Goal: Transaction & Acquisition: Download file/media

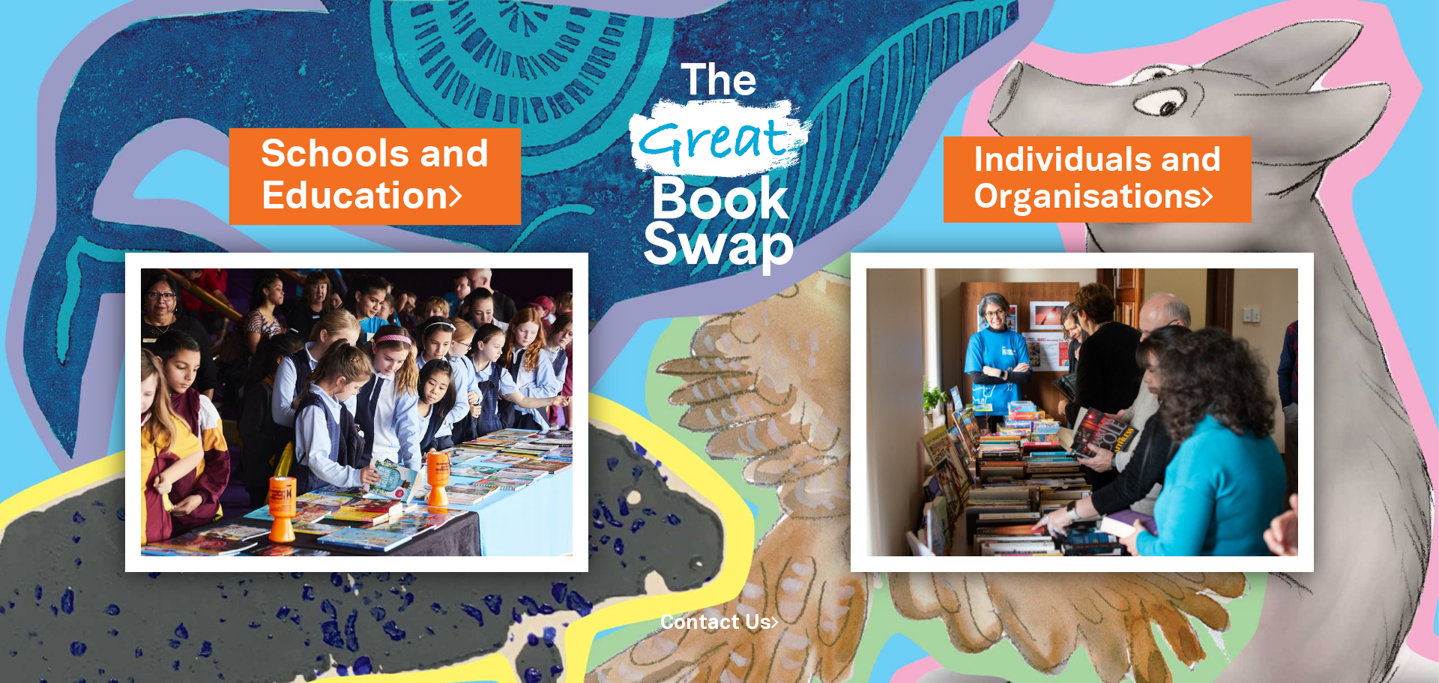
click at [412, 185] on link "Schools and Education" at bounding box center [375, 176] width 229 height 94
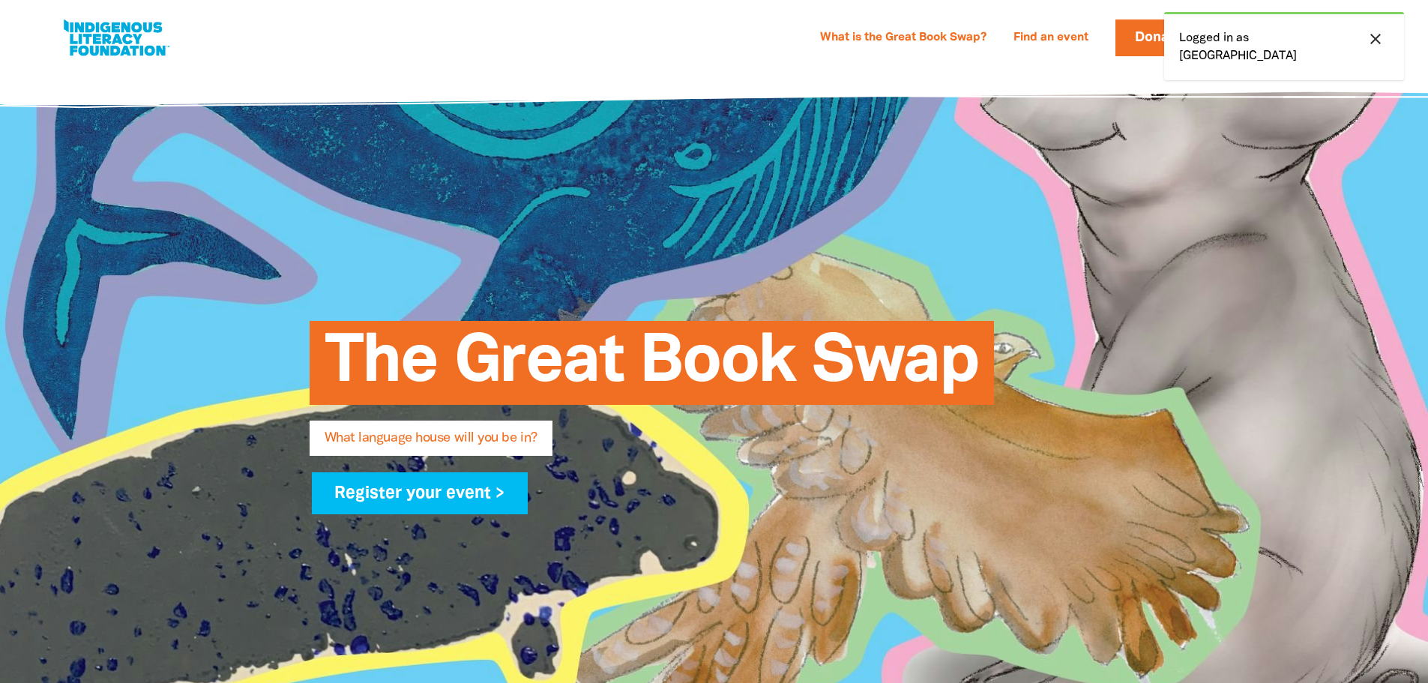
select select "high-school"
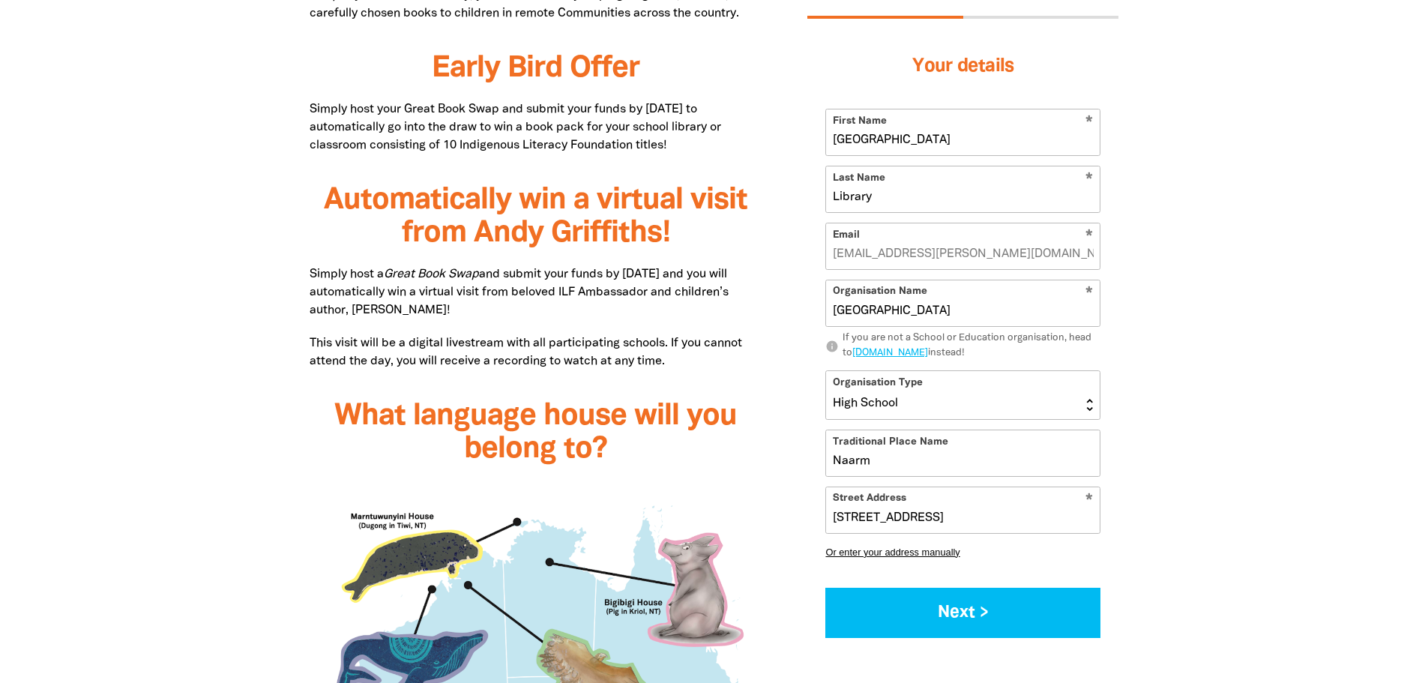
scroll to position [1049, 0]
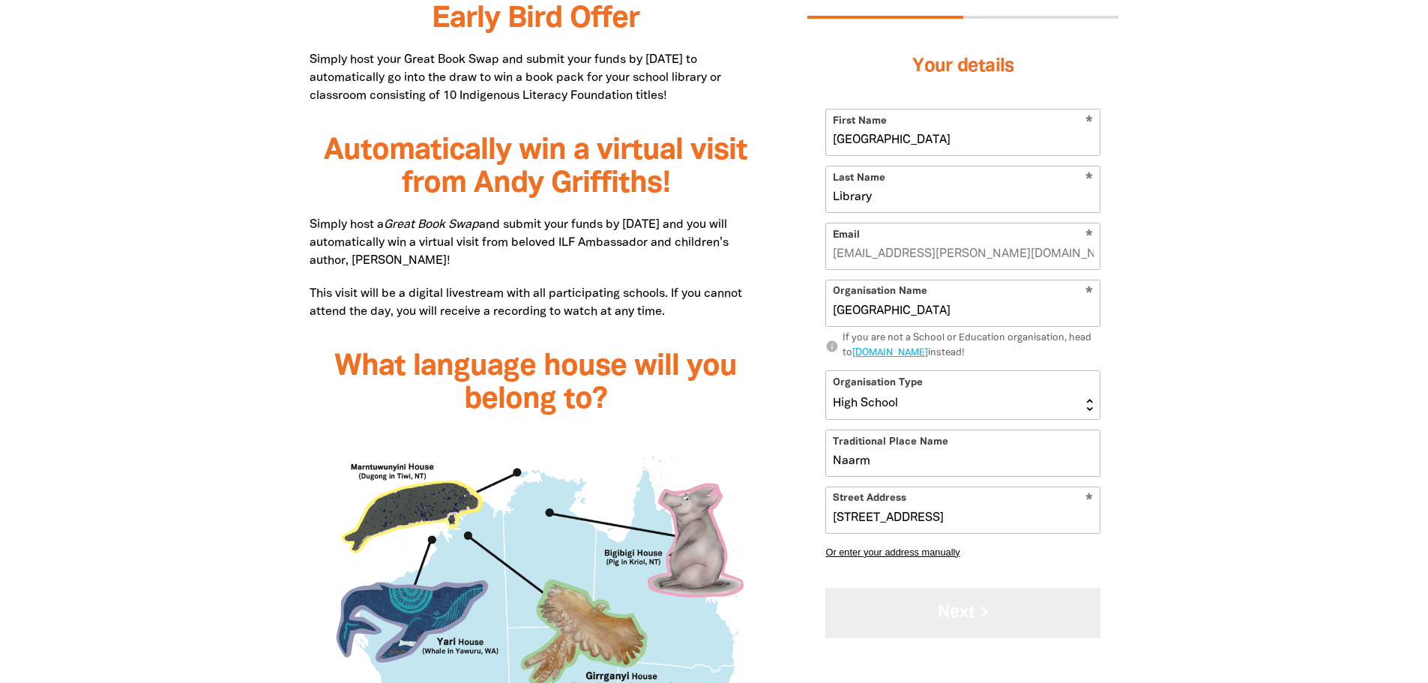
click at [917, 623] on button "Next >" at bounding box center [962, 612] width 275 height 50
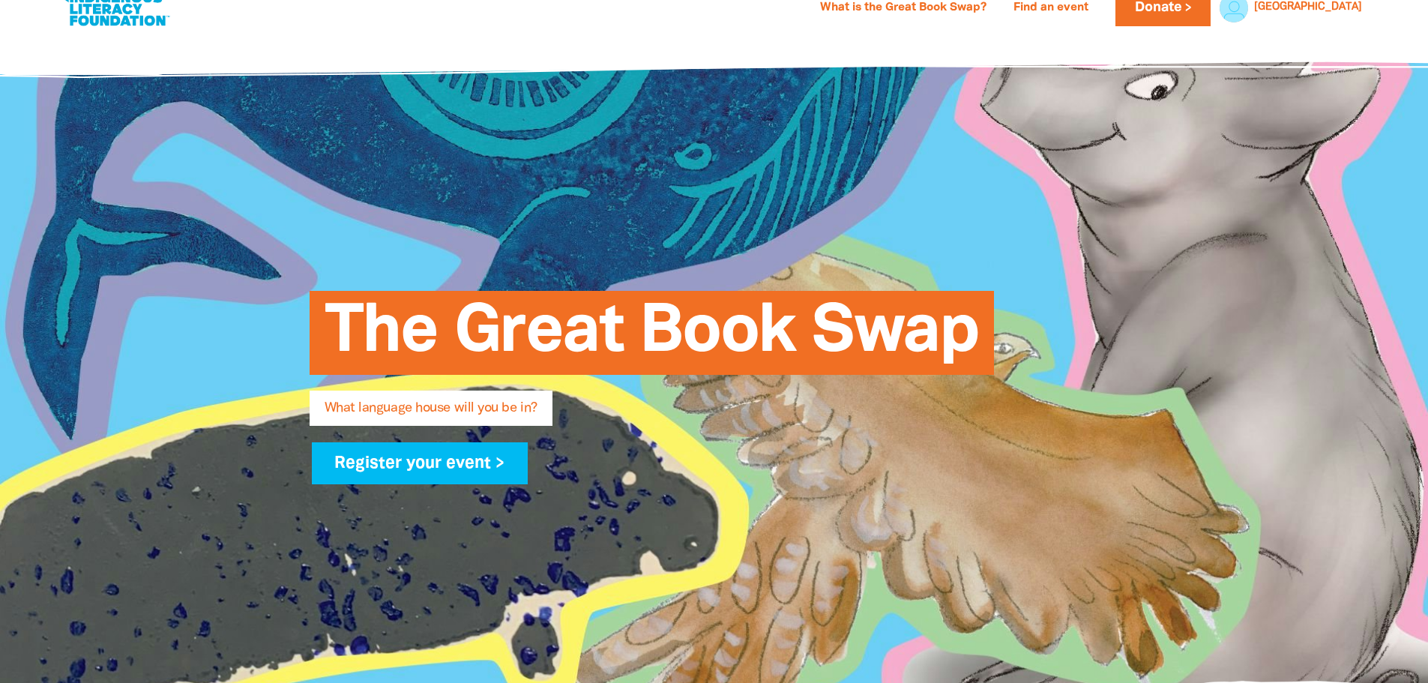
scroll to position [0, 0]
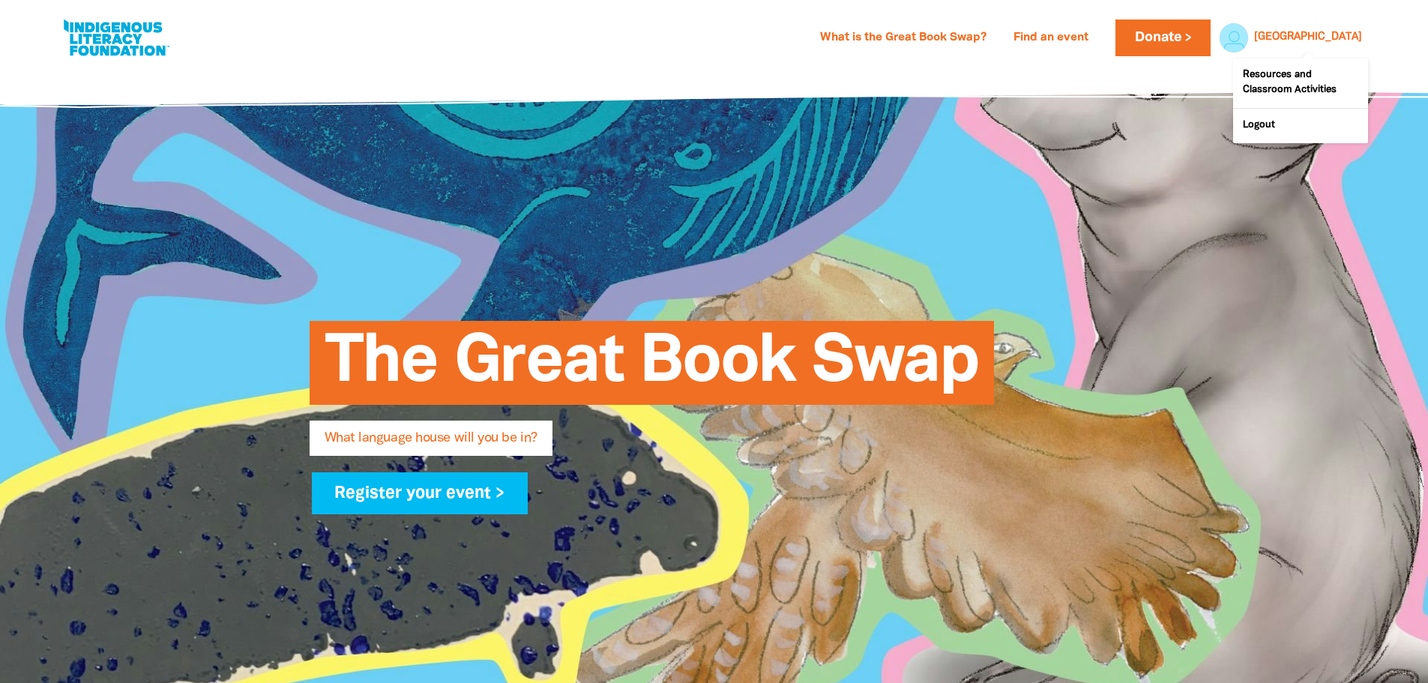
click at [1228, 42] on div at bounding box center [1230, 37] width 36 height 36
click at [1264, 69] on link "Resources and Classroom Activities" at bounding box center [1300, 82] width 135 height 49
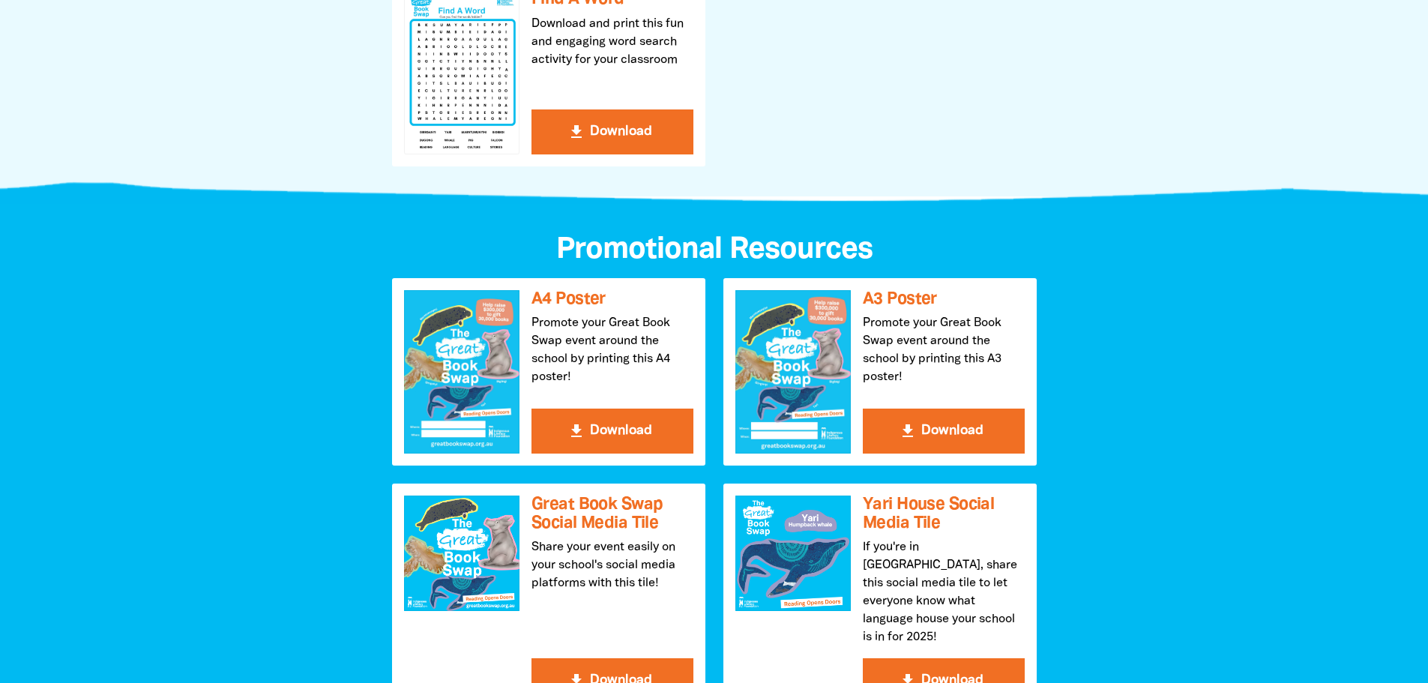
scroll to position [1424, 0]
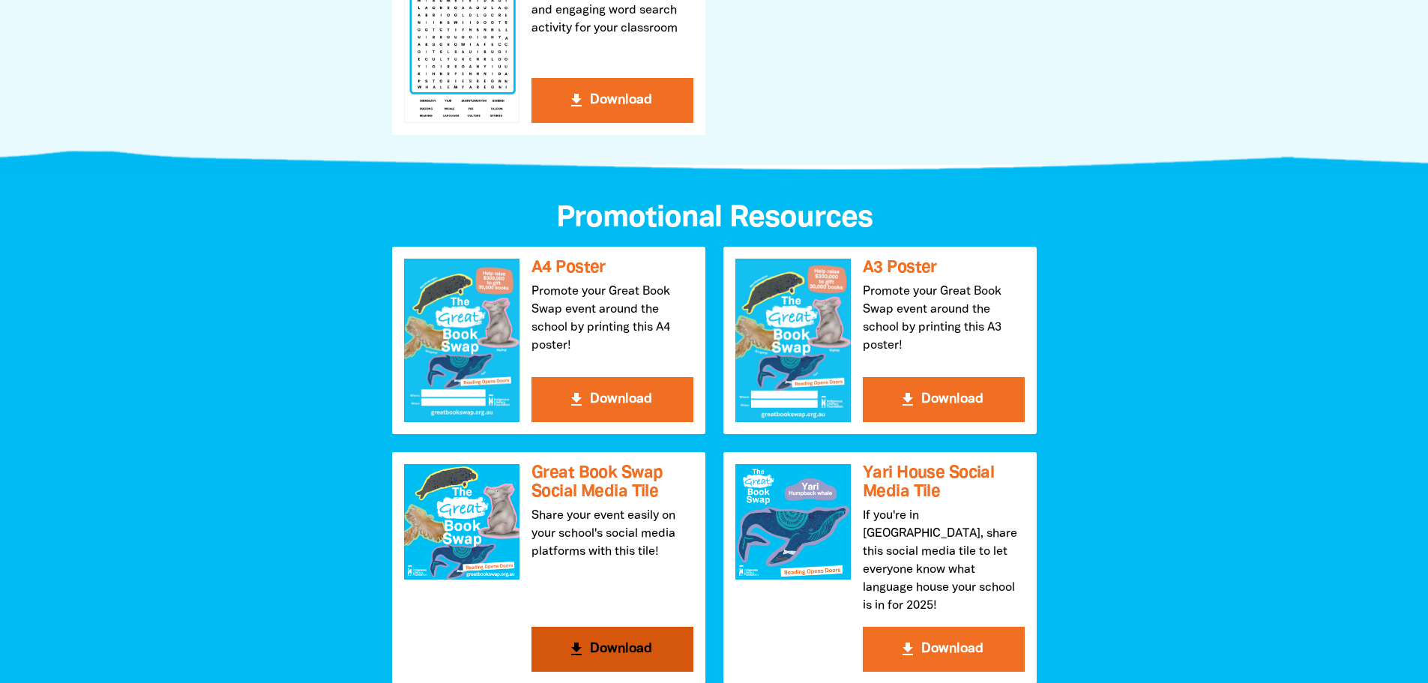
click at [452, 522] on div at bounding box center [461, 521] width 115 height 115
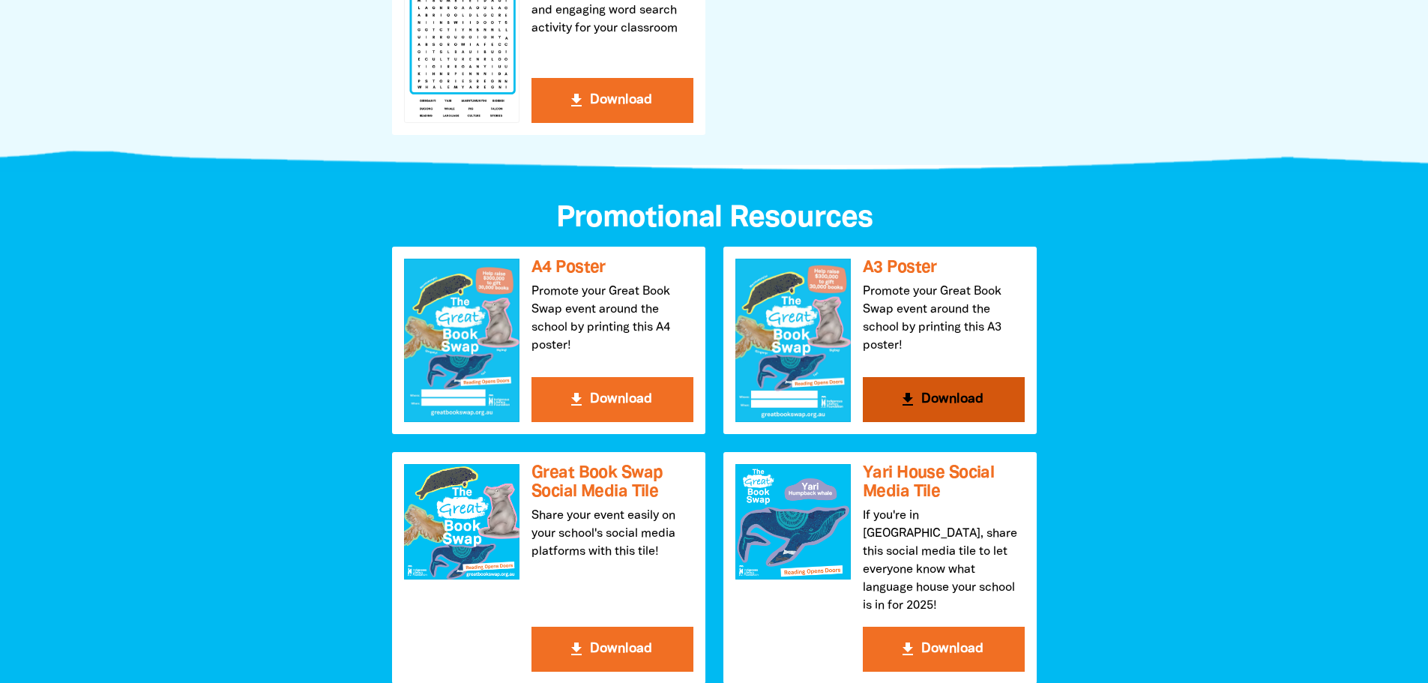
click at [937, 397] on button "get_app Download" at bounding box center [944, 399] width 162 height 45
